Goal: Transaction & Acquisition: Purchase product/service

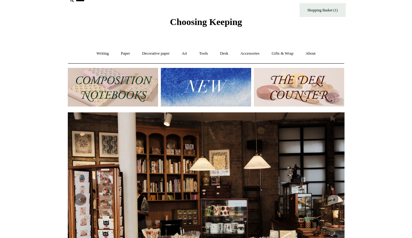
scroll to position [10, 0]
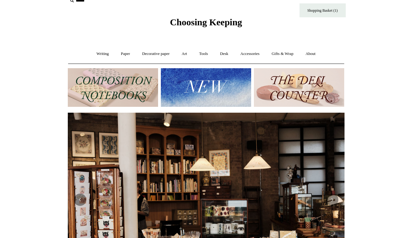
click at [120, 92] on img at bounding box center [113, 87] width 90 height 39
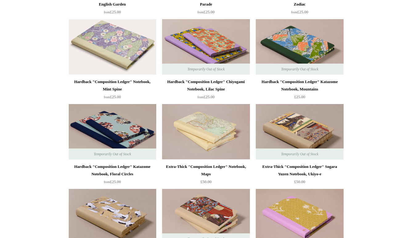
scroll to position [314, 0]
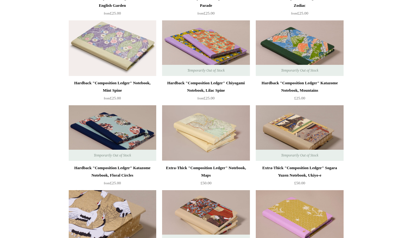
click at [114, 200] on img at bounding box center [112, 217] width 87 height 55
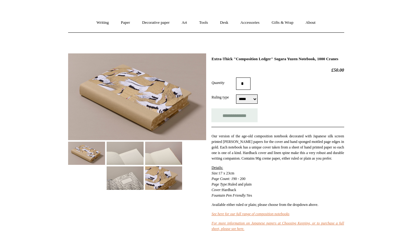
scroll to position [45, 0]
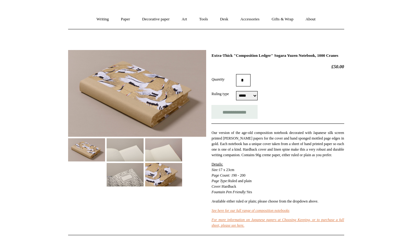
click at [166, 177] on img at bounding box center [163, 174] width 37 height 23
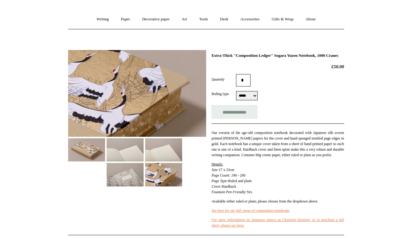
click at [118, 145] on img at bounding box center [125, 149] width 37 height 23
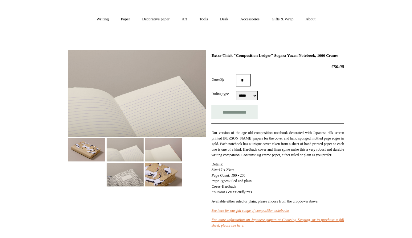
click at [122, 173] on img at bounding box center [125, 174] width 37 height 23
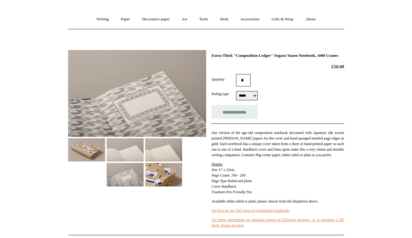
click at [95, 153] on img at bounding box center [86, 149] width 37 height 23
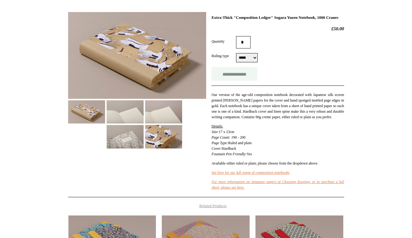
scroll to position [85, 0]
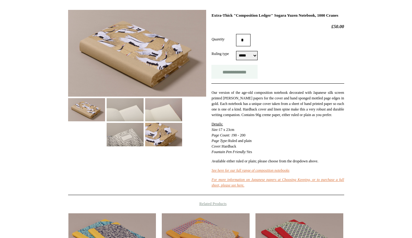
click at [240, 76] on input "**********" at bounding box center [234, 72] width 46 height 14
type input "**********"
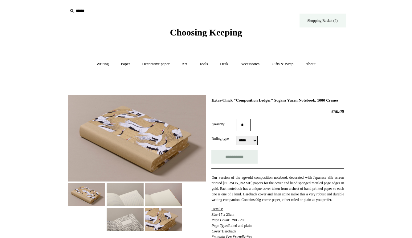
click at [321, 23] on link "Shopping Basket (2)" at bounding box center [322, 21] width 46 height 14
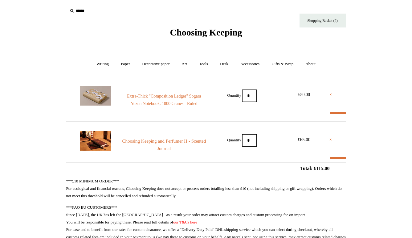
click at [104, 141] on img at bounding box center [95, 140] width 31 height 19
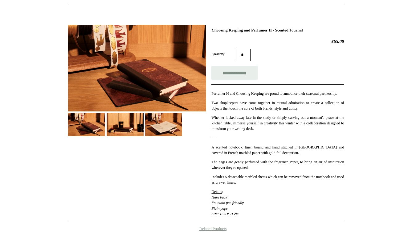
scroll to position [75, 0]
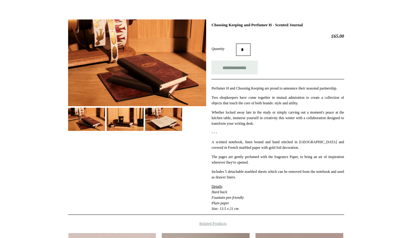
click at [134, 130] on img at bounding box center [125, 119] width 37 height 23
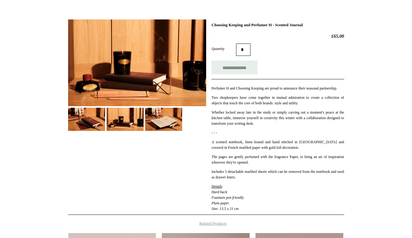
click at [96, 128] on img at bounding box center [86, 119] width 37 height 23
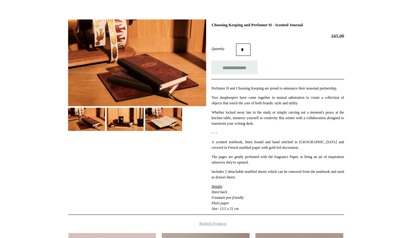
click at [171, 113] on img at bounding box center [163, 119] width 37 height 23
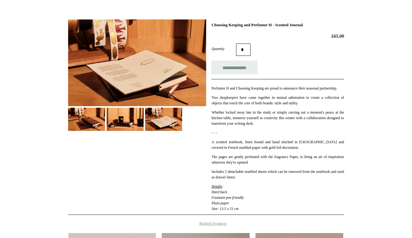
click at [120, 120] on img at bounding box center [125, 119] width 37 height 23
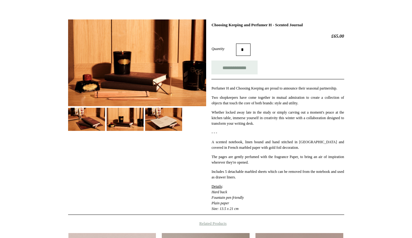
click at [92, 122] on img at bounding box center [86, 119] width 37 height 23
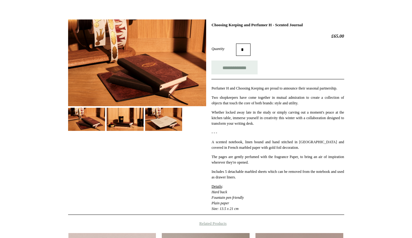
click at [180, 113] on img at bounding box center [163, 119] width 37 height 23
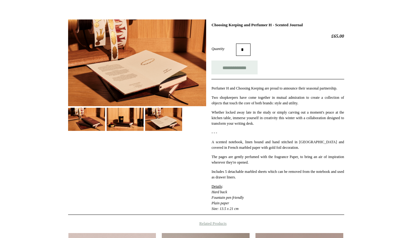
click at [130, 120] on img at bounding box center [125, 119] width 37 height 23
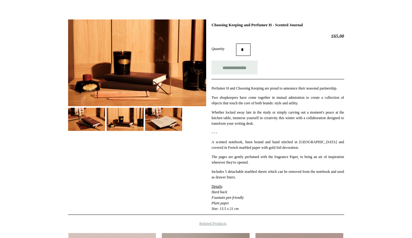
click at [93, 119] on img at bounding box center [86, 119] width 37 height 23
